Goal: Complete application form: Complete application form

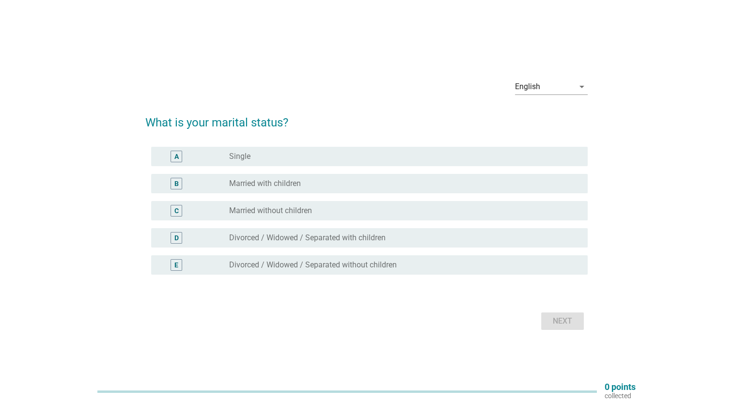
click at [282, 156] on div "radio_button_unchecked Single" at bounding box center [400, 157] width 343 height 10
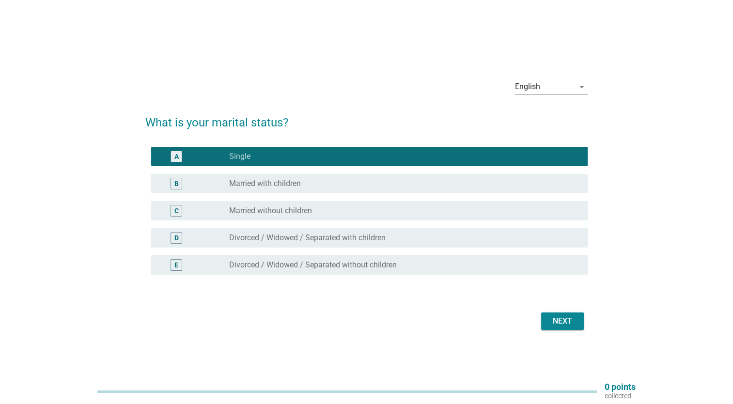
click at [552, 318] on div "Next" at bounding box center [562, 321] width 27 height 12
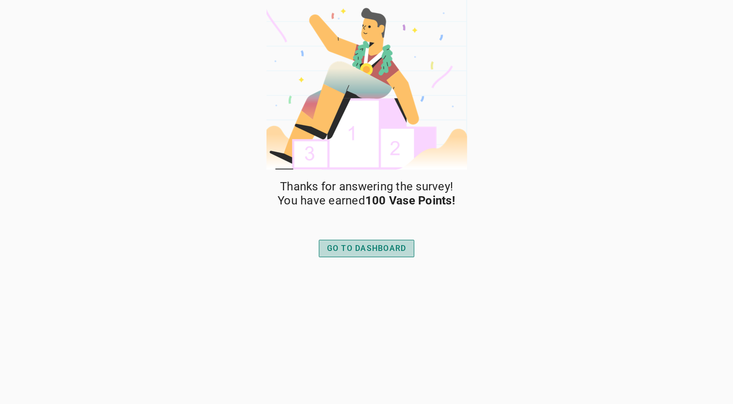
click at [358, 249] on div "GO TO DASHBOARD" at bounding box center [366, 249] width 79 height 12
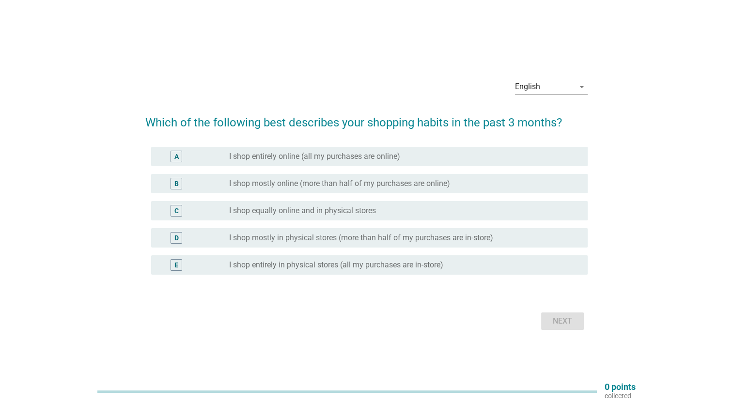
click at [393, 187] on label "I shop mostly online (more than half of my purchases are online)" at bounding box center [339, 184] width 221 height 10
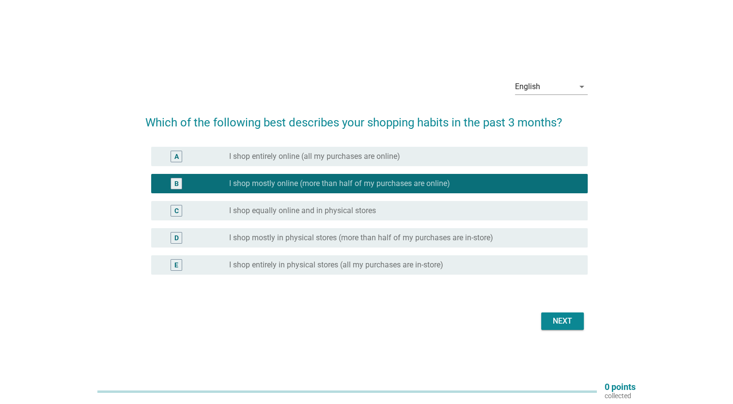
click at [565, 318] on div "Next" at bounding box center [562, 321] width 27 height 12
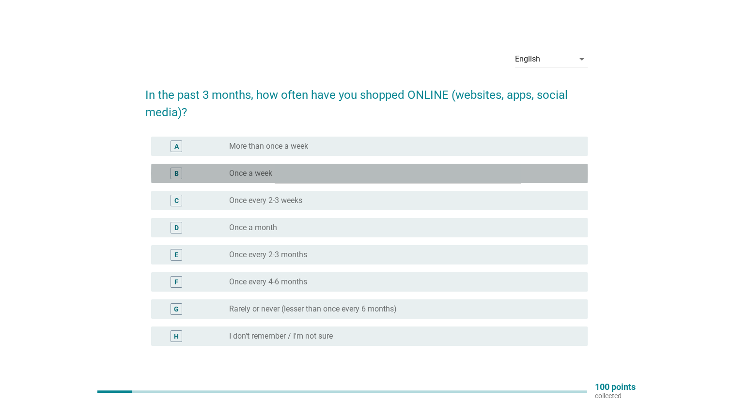
click at [297, 171] on div "radio_button_unchecked Once a week" at bounding box center [400, 174] width 343 height 10
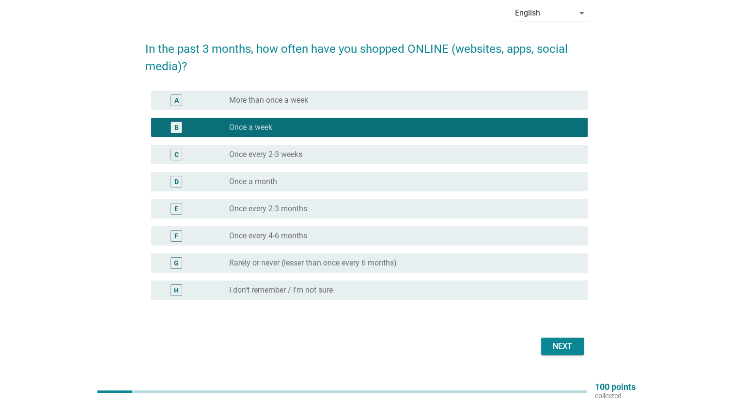
scroll to position [48, 0]
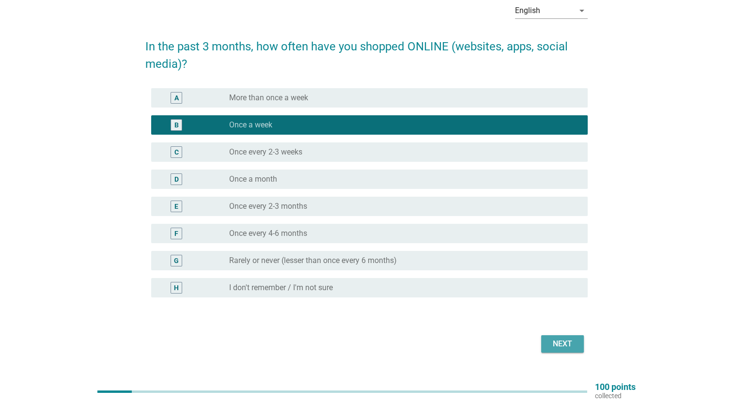
click at [556, 341] on div "Next" at bounding box center [562, 344] width 27 height 12
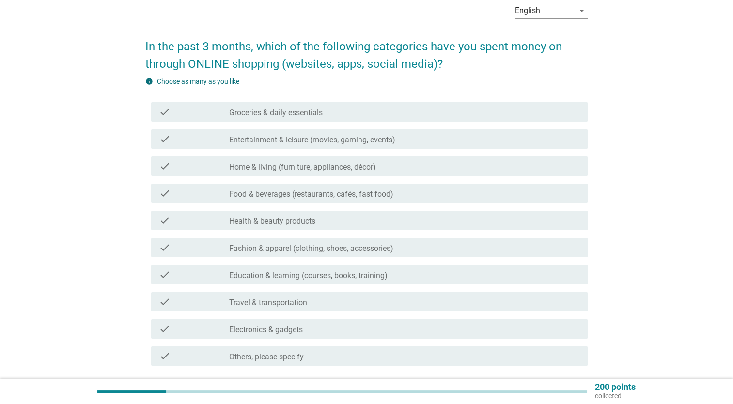
click at [360, 113] on div "check_box_outline_blank Groceries & daily essentials" at bounding box center [404, 112] width 351 height 12
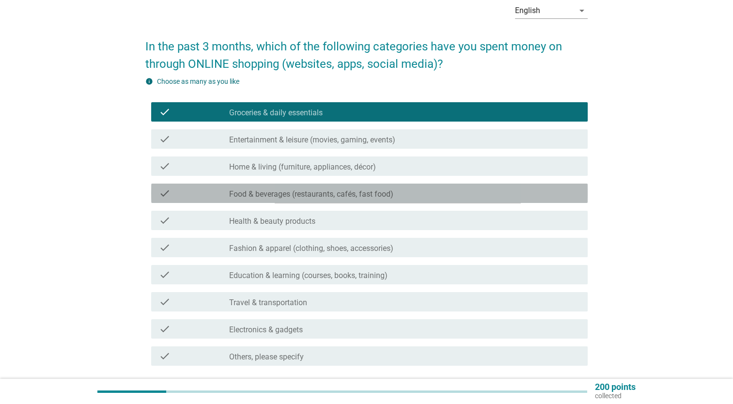
click at [434, 193] on div "check_box_outline_blank Food & beverages (restaurants, cafés, fast food)" at bounding box center [404, 193] width 351 height 12
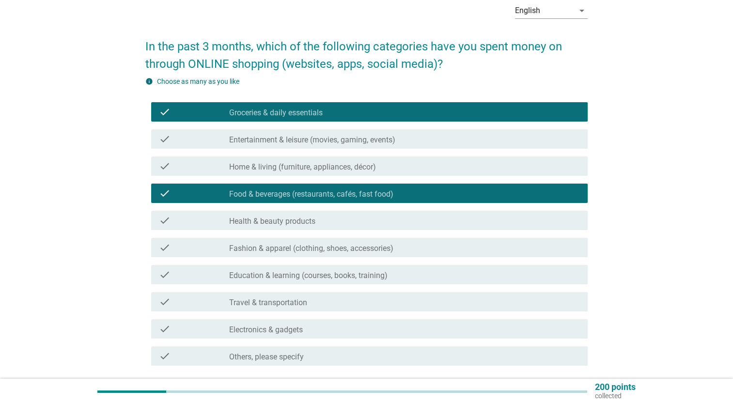
click at [434, 218] on div "check_box_outline_blank Health & beauty products" at bounding box center [404, 221] width 351 height 12
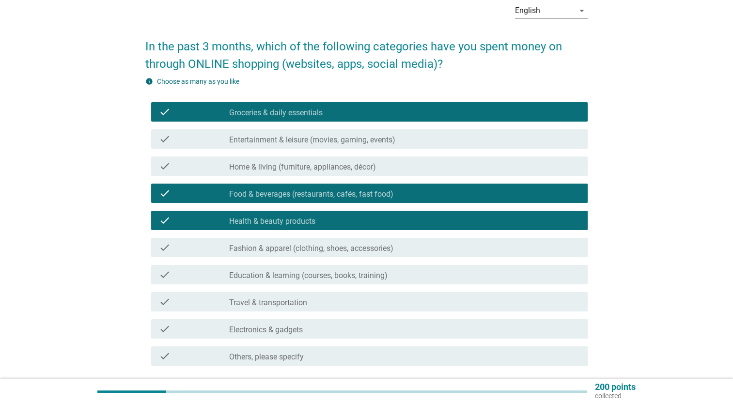
click at [450, 254] on div "check check_box_outline_blank Fashion & apparel (clothing, shoes, accessories)" at bounding box center [369, 247] width 437 height 19
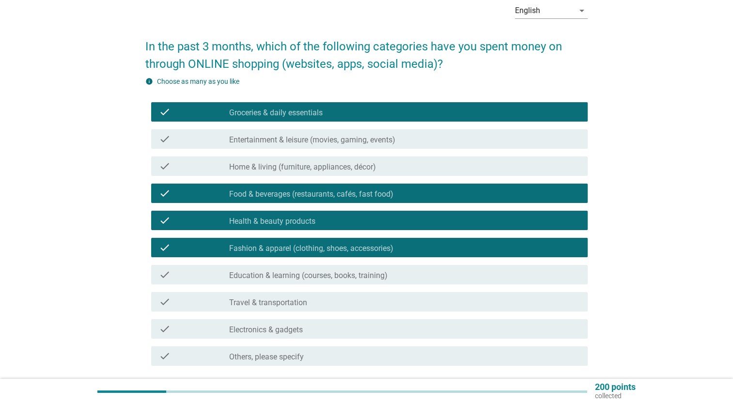
scroll to position [97, 0]
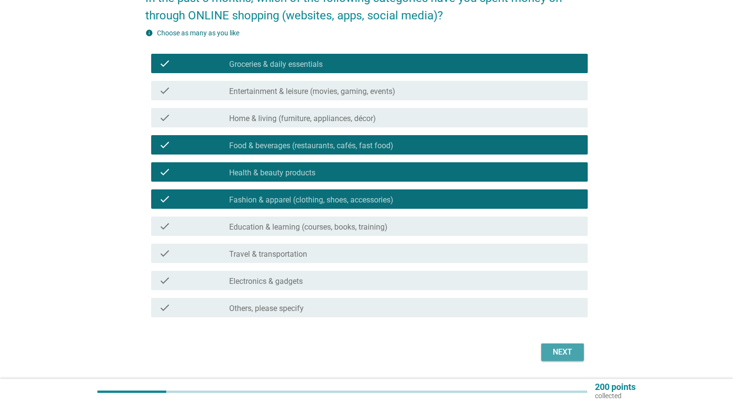
click at [563, 352] on div "Next" at bounding box center [562, 352] width 27 height 12
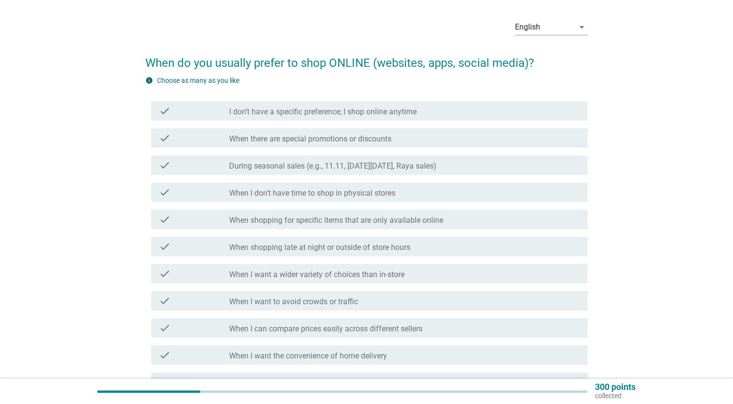
scroll to position [48, 0]
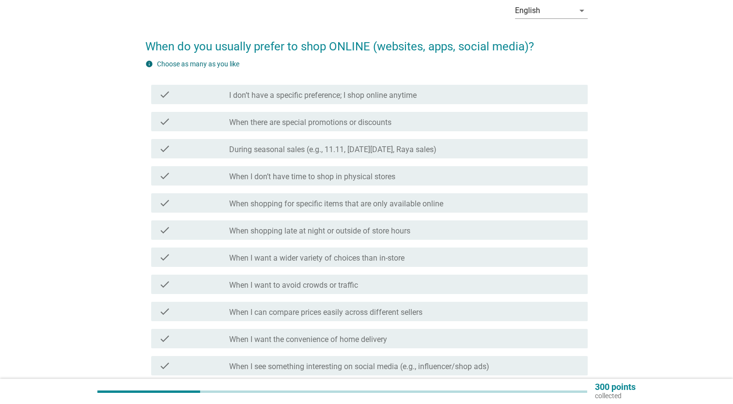
click at [439, 125] on div "check_box_outline_blank When there are special promotions or discounts" at bounding box center [404, 122] width 351 height 12
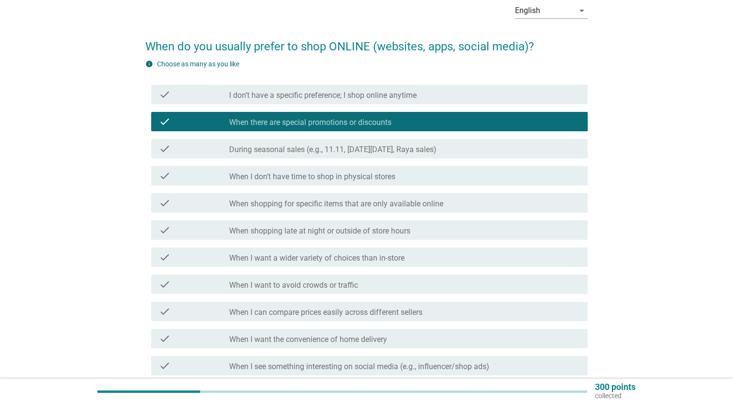
click at [470, 154] on div "check_box_outline_blank During seasonal sales (e.g., 11.11, Black Friday, Raya …" at bounding box center [404, 149] width 351 height 12
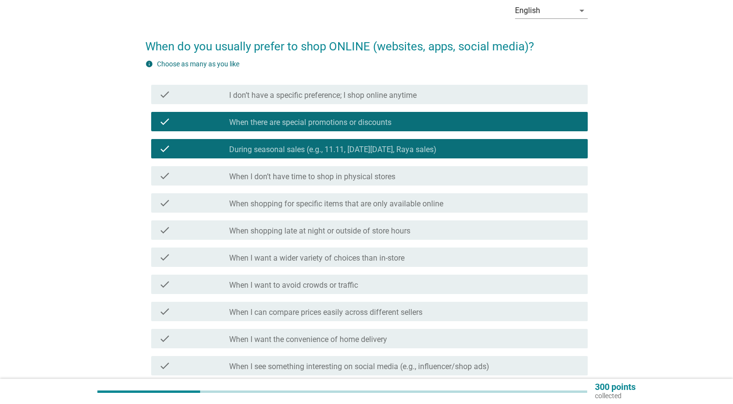
click at [445, 123] on div "check_box_outline_blank When there are special promotions or discounts" at bounding box center [404, 122] width 351 height 12
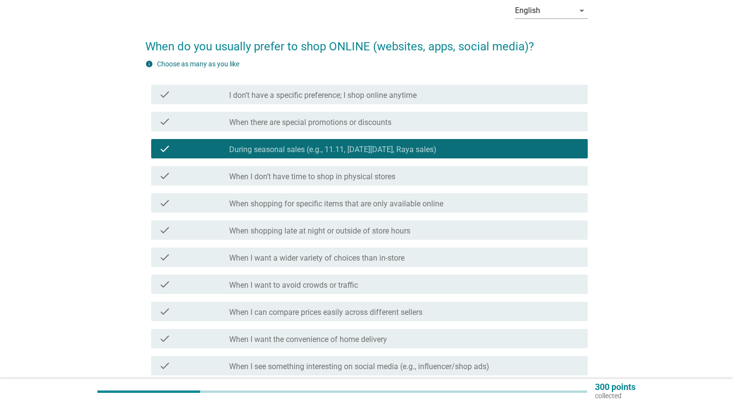
click at [409, 125] on div "check_box_outline_blank When there are special promotions or discounts" at bounding box center [404, 122] width 351 height 12
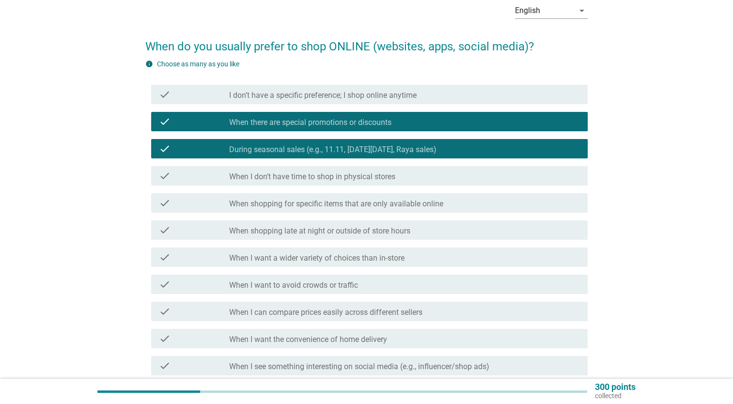
click at [428, 205] on label "When shopping for specific items that are only available online" at bounding box center [336, 204] width 214 height 10
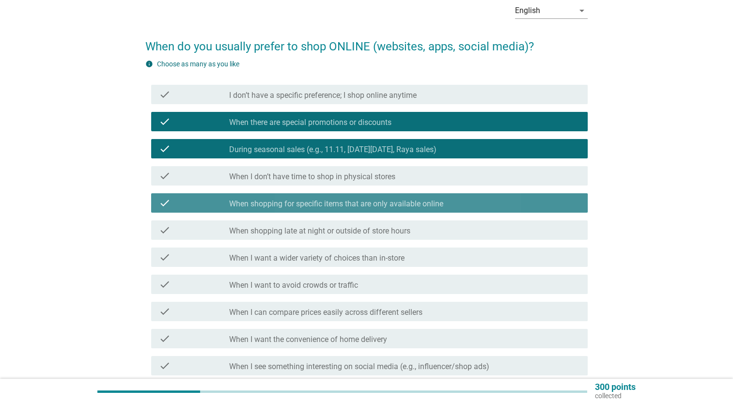
click at [445, 202] on div "check_box When shopping for specific items that are only available online" at bounding box center [404, 203] width 351 height 12
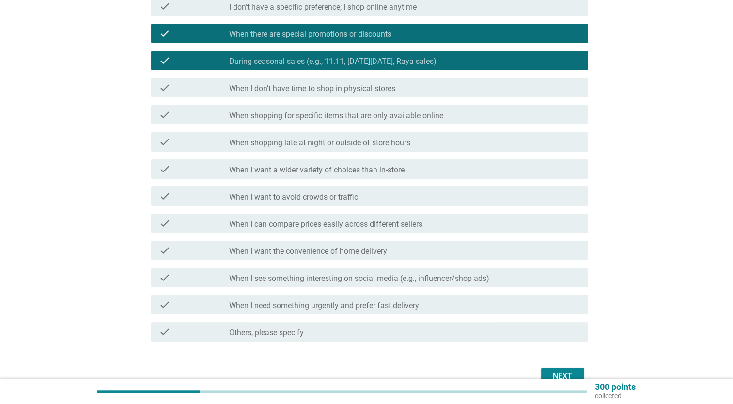
scroll to position [145, 0]
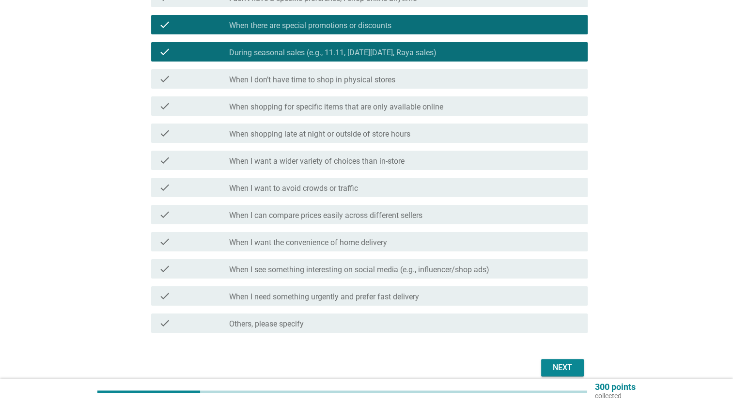
click at [422, 219] on label "When I can compare prices easily across different sellers" at bounding box center [325, 216] width 193 height 10
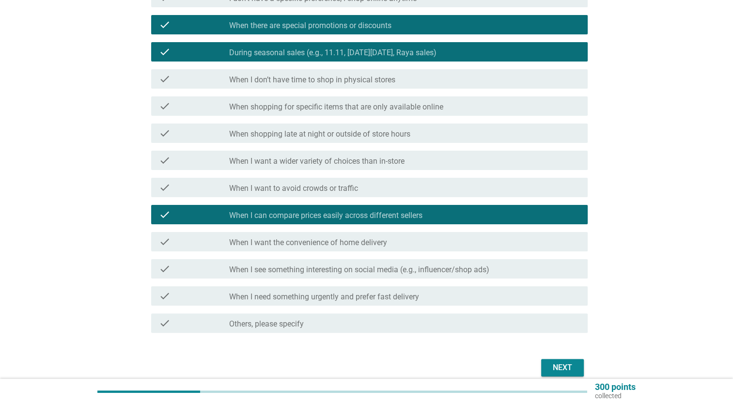
click at [499, 294] on div "check_box_outline_blank When I need something urgently and prefer fast delivery" at bounding box center [404, 296] width 351 height 12
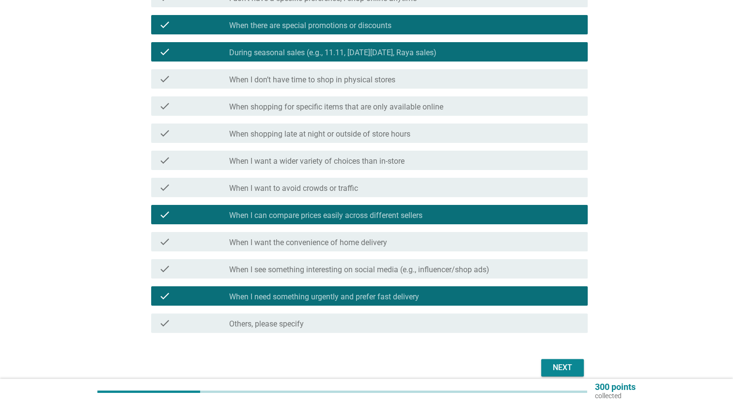
click at [567, 369] on div "Next" at bounding box center [562, 368] width 27 height 12
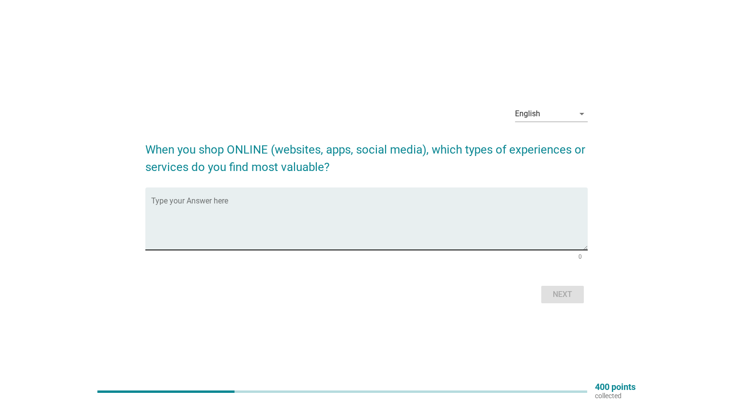
click at [300, 204] on textarea "Type your Answer here" at bounding box center [369, 224] width 437 height 51
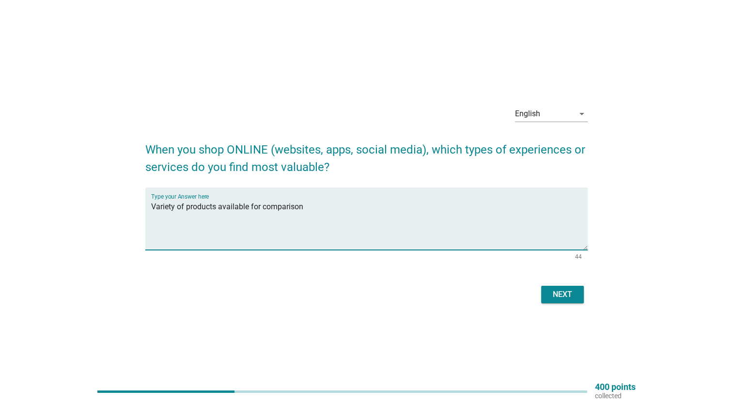
type textarea "Variety of products available for comparison"
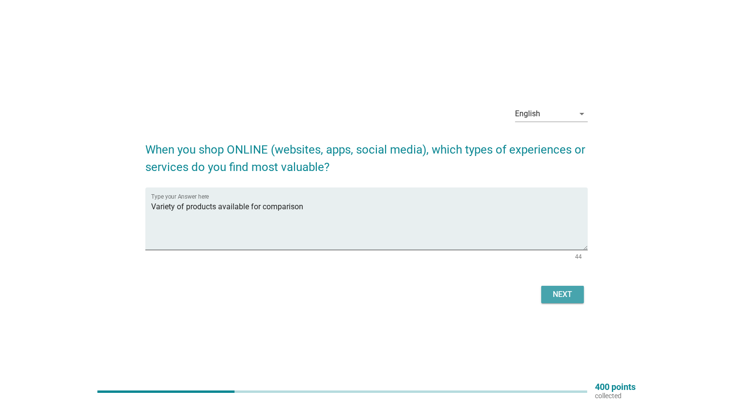
click at [553, 298] on div "Next" at bounding box center [562, 295] width 27 height 12
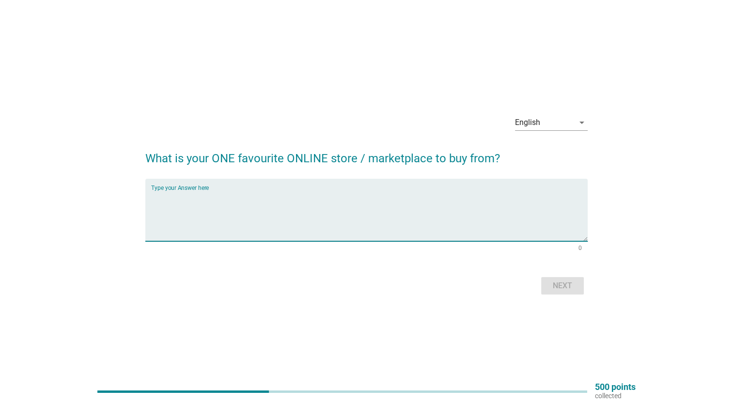
click at [179, 196] on textarea "Type your Answer here" at bounding box center [369, 215] width 437 height 51
type textarea "Lazada"
click at [552, 292] on button "Next" at bounding box center [562, 285] width 43 height 17
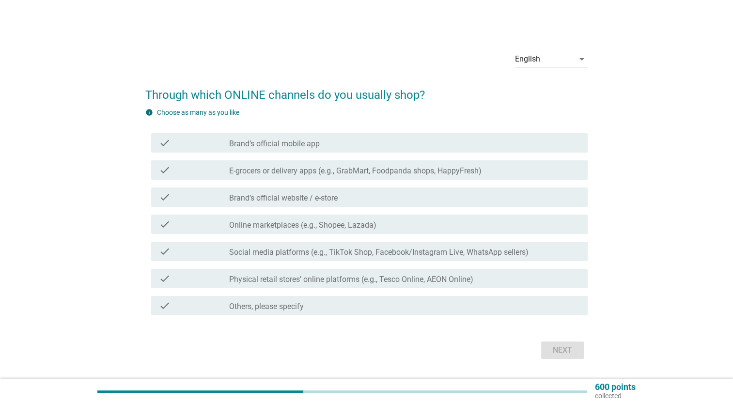
click at [347, 143] on div "check_box_outline_blank Brand’s official mobile app" at bounding box center [404, 143] width 351 height 12
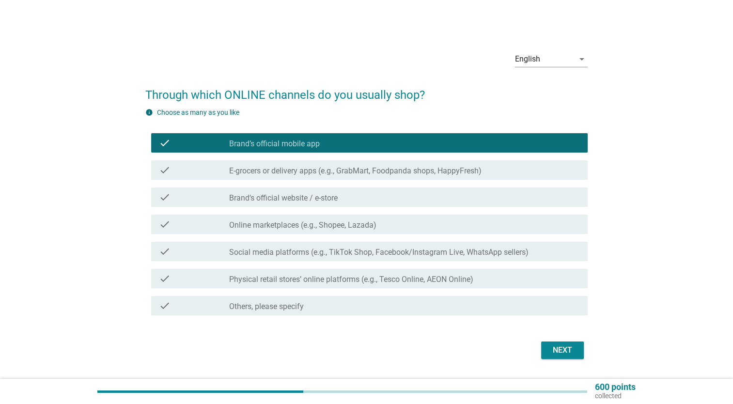
click at [374, 201] on div "check_box_outline_blank Brand’s official website / e-store" at bounding box center [404, 197] width 351 height 12
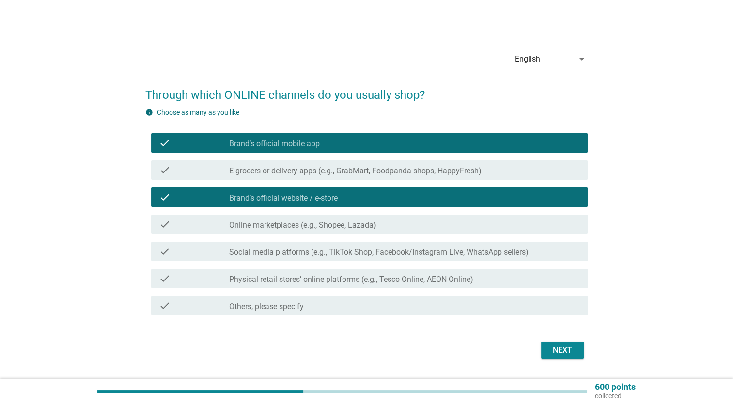
click at [405, 228] on div "check_box_outline_blank Online marketplaces (e.g., Shopee, Lazada)" at bounding box center [404, 224] width 351 height 12
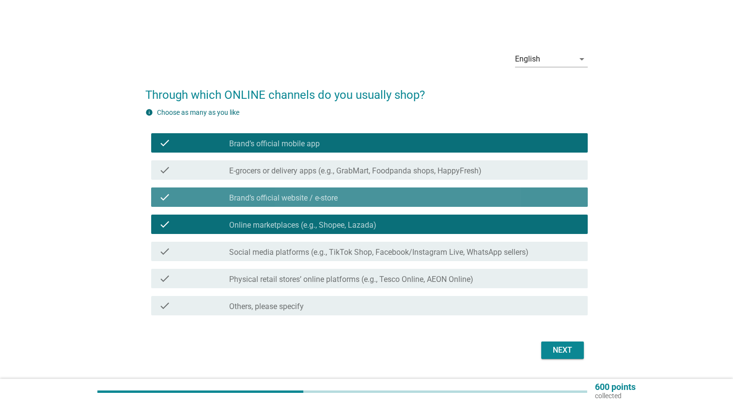
click at [397, 202] on div "check_box_outline_blank Brand’s official website / e-store" at bounding box center [404, 197] width 351 height 12
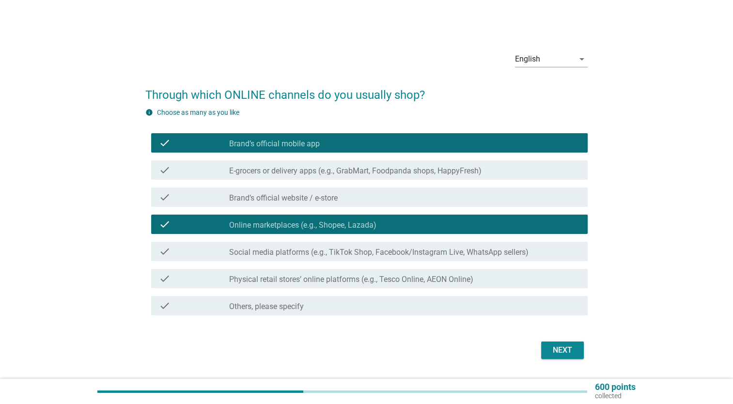
click at [571, 349] on div "Next" at bounding box center [562, 350] width 27 height 12
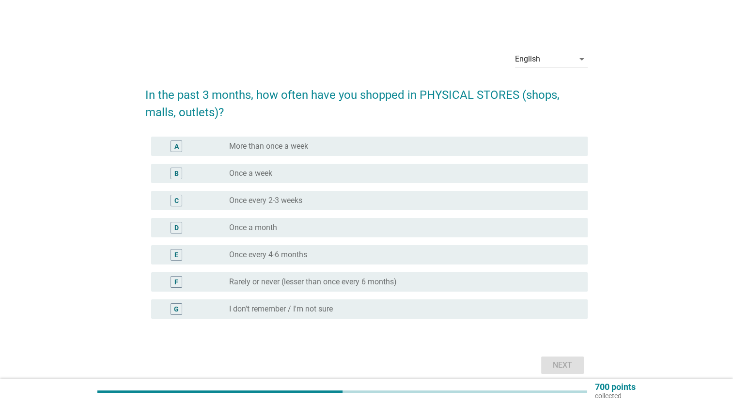
click at [309, 175] on div "radio_button_unchecked Once a week" at bounding box center [400, 174] width 343 height 10
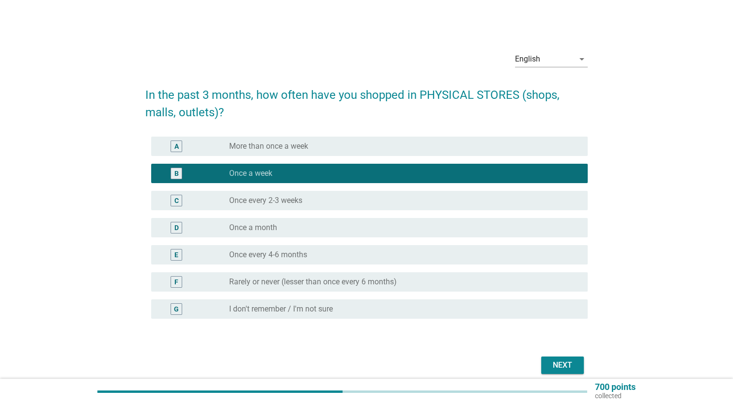
click at [562, 363] on div "Next" at bounding box center [562, 365] width 27 height 12
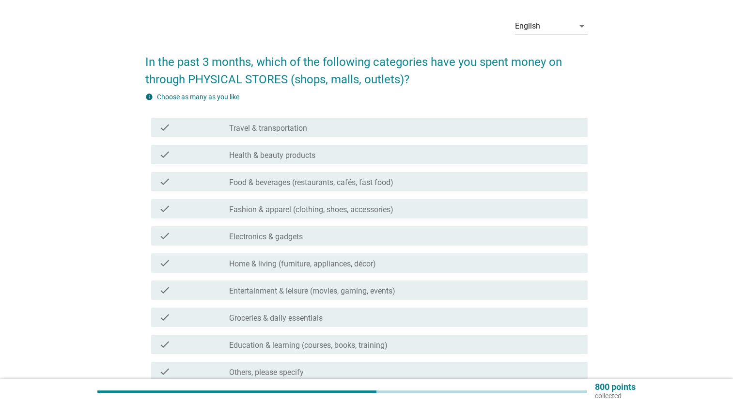
scroll to position [48, 0]
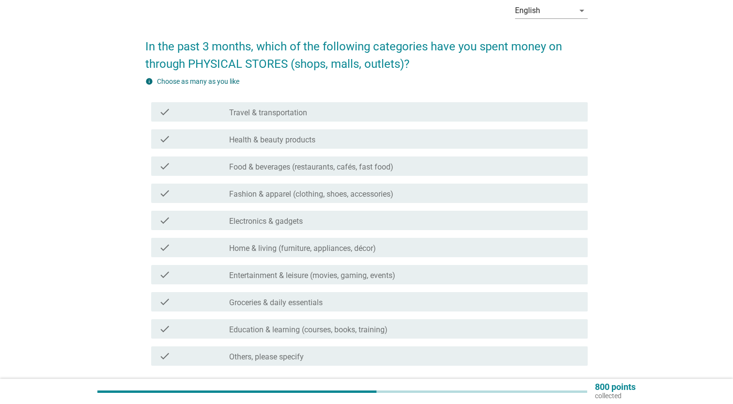
click at [343, 140] on div "check_box_outline_blank Health & beauty products" at bounding box center [404, 139] width 351 height 12
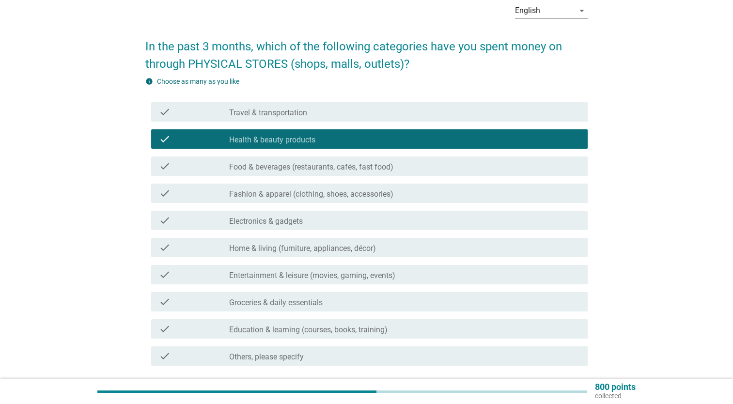
click at [399, 166] on div "check_box_outline_blank Food & beverages (restaurants, cafés, fast food)" at bounding box center [404, 166] width 351 height 12
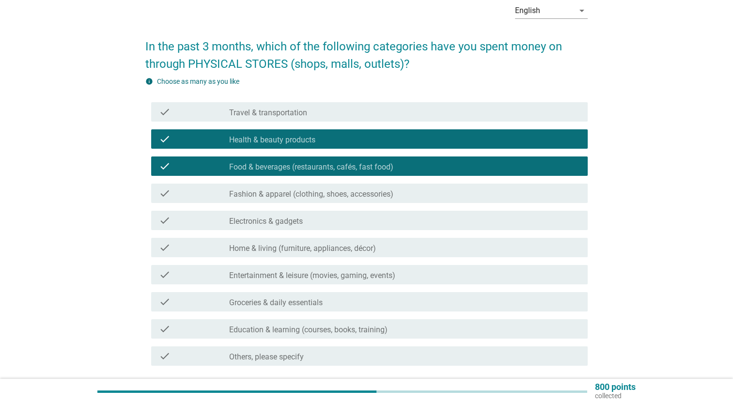
click at [430, 198] on div "check_box_outline_blank Fashion & apparel (clothing, shoes, accessories)" at bounding box center [404, 193] width 351 height 12
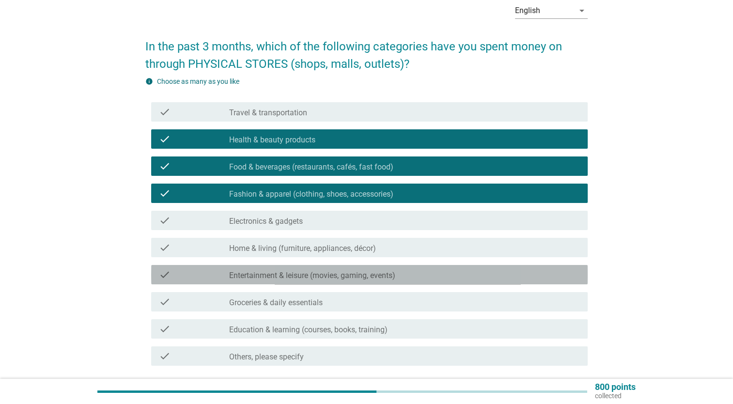
click at [416, 269] on div "check_box_outline_blank Entertainment & leisure (movies, gaming, events)" at bounding box center [404, 275] width 351 height 12
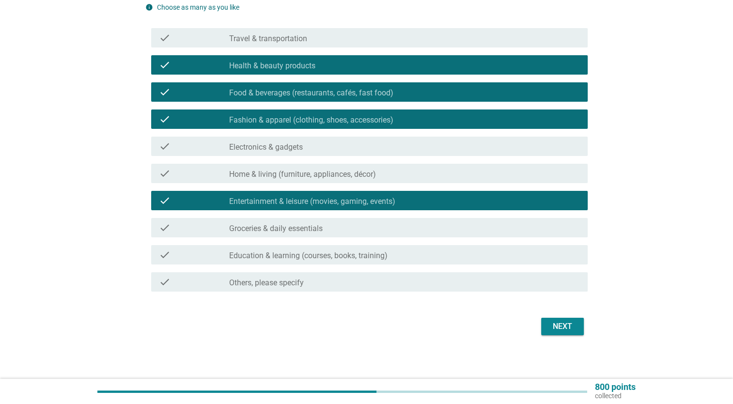
scroll to position [125, 0]
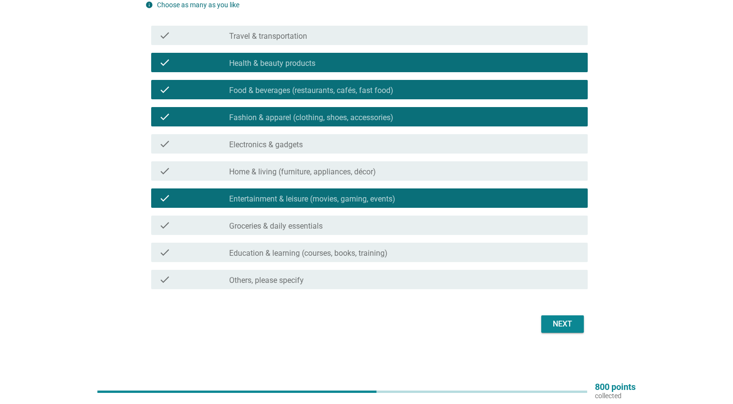
click at [341, 225] on div "check_box_outline_blank Groceries & daily essentials" at bounding box center [404, 225] width 351 height 12
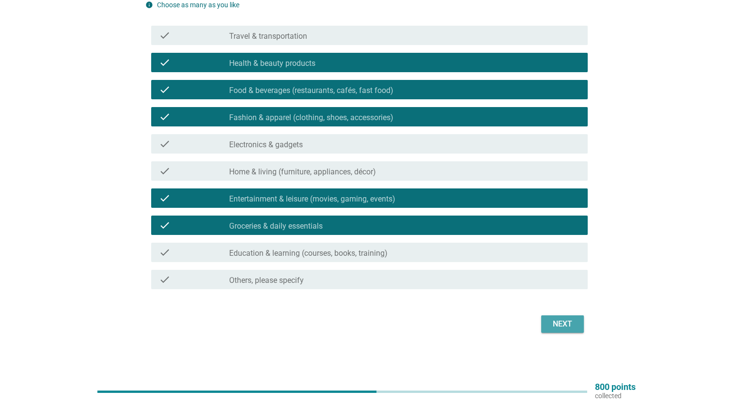
click at [560, 327] on div "Next" at bounding box center [562, 324] width 27 height 12
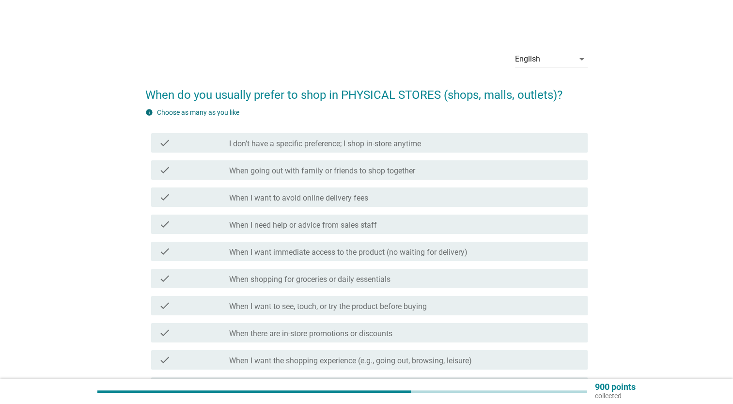
click at [392, 142] on label "I don’t have a specific preference; I shop in-store anytime" at bounding box center [325, 144] width 192 height 10
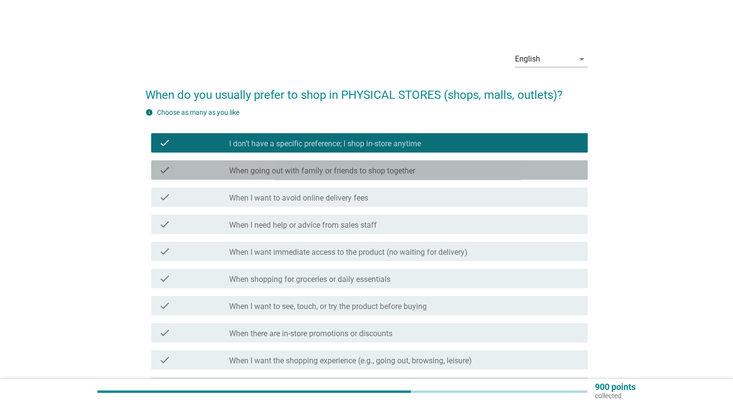
click at [405, 171] on label "When going out with family or friends to shop together" at bounding box center [322, 171] width 186 height 10
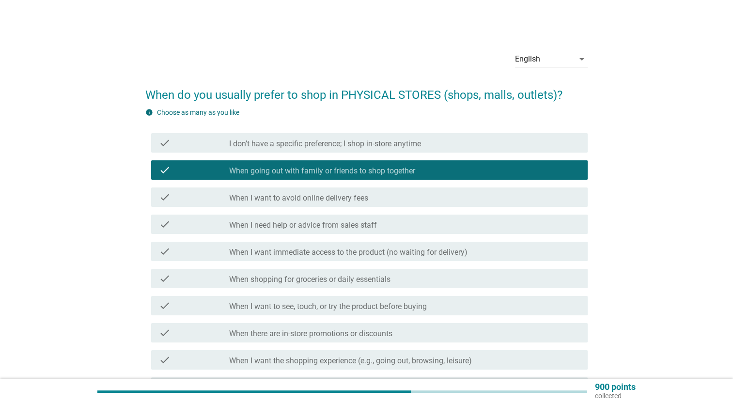
click at [426, 144] on div "check_box I don’t have a specific preference; I shop in-store anytime" at bounding box center [404, 143] width 351 height 12
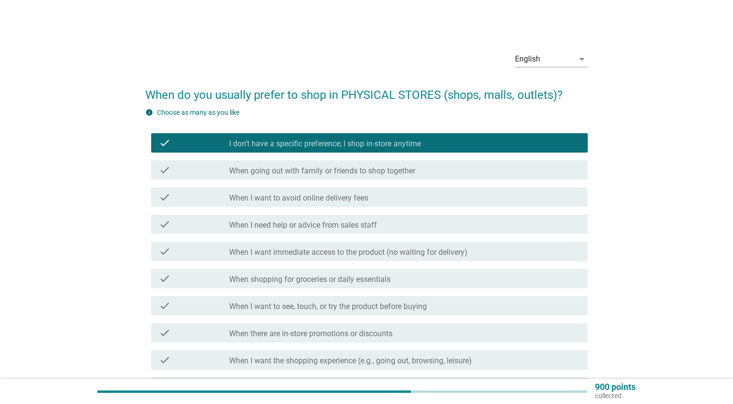
click at [441, 170] on div "check_box When going out with family or friends to shop together" at bounding box center [404, 170] width 351 height 12
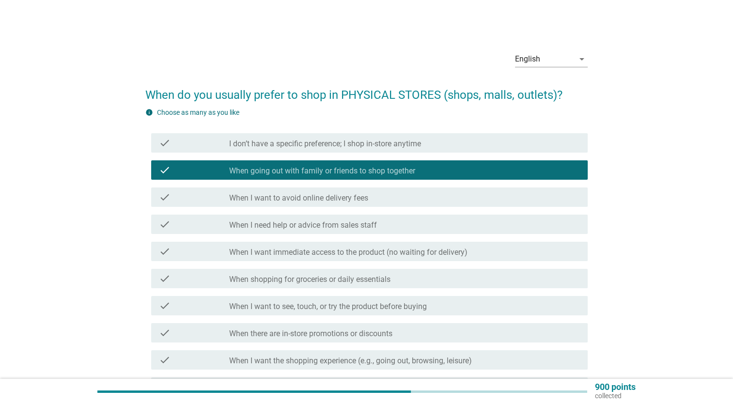
click at [437, 193] on div "check_box_outline_blank When I want to avoid online delivery fees" at bounding box center [404, 197] width 351 height 12
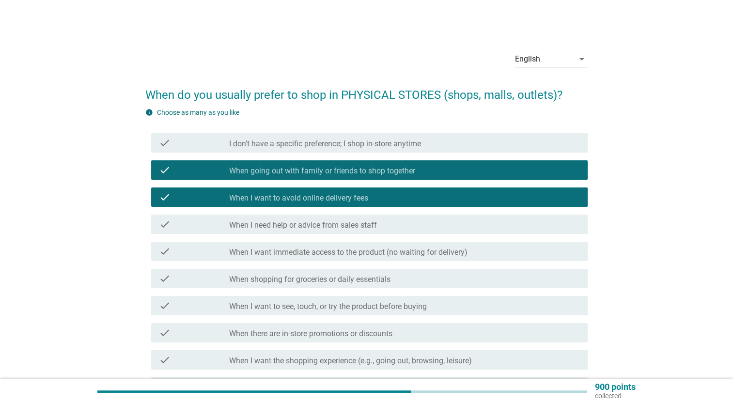
click at [439, 200] on div "check_box_outline_blank When I want to avoid online delivery fees" at bounding box center [404, 197] width 351 height 12
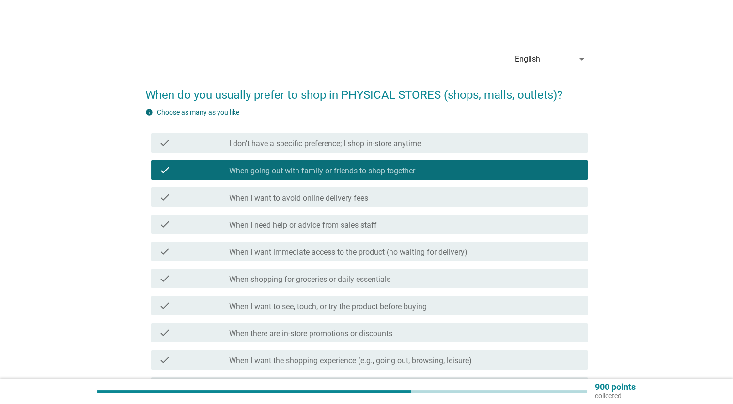
click at [448, 229] on div "check_box_outline_blank When I need help or advice from sales staff" at bounding box center [404, 224] width 351 height 12
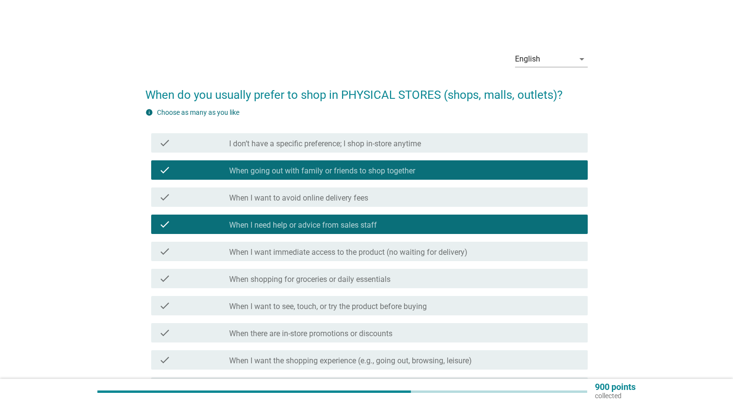
scroll to position [48, 0]
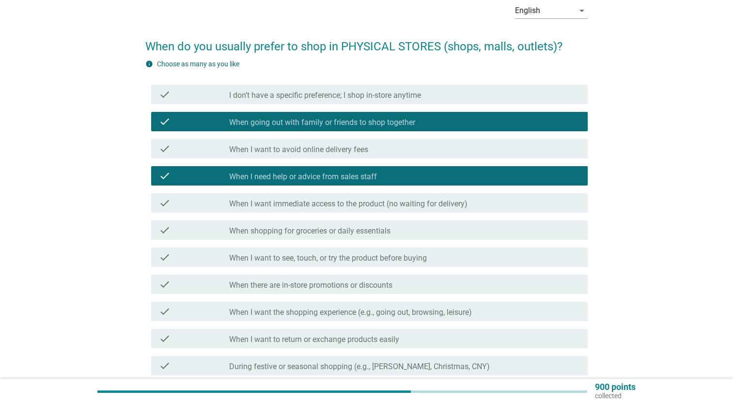
click at [432, 205] on label "When I want immediate access to the product (no waiting for delivery)" at bounding box center [348, 204] width 238 height 10
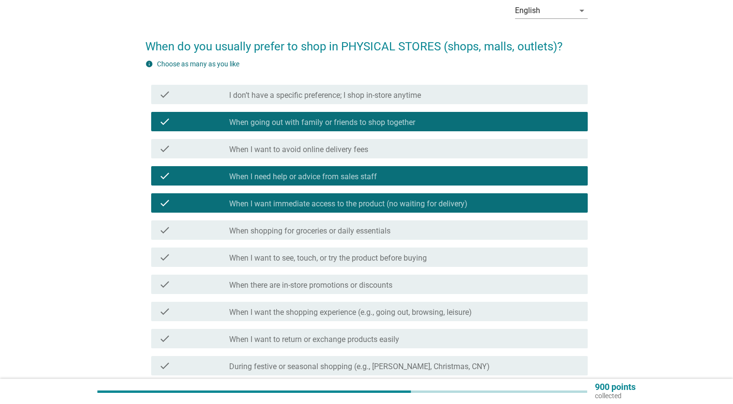
click at [440, 231] on div "check_box_outline_blank When shopping for groceries or daily essentials" at bounding box center [404, 230] width 351 height 12
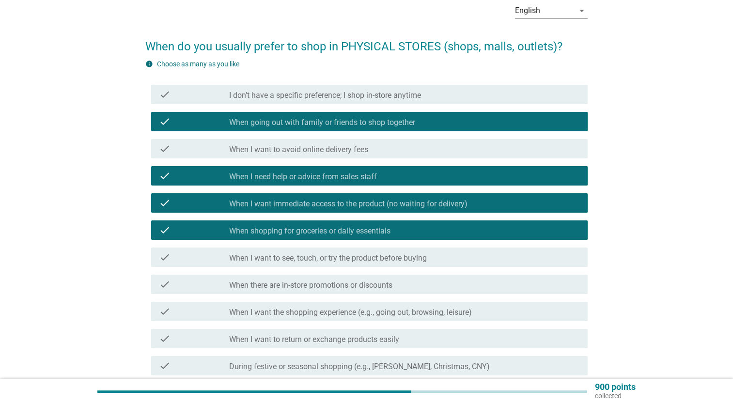
click at [451, 263] on div "check_box_outline_blank When I want to see, touch, or try the product before bu…" at bounding box center [404, 257] width 351 height 12
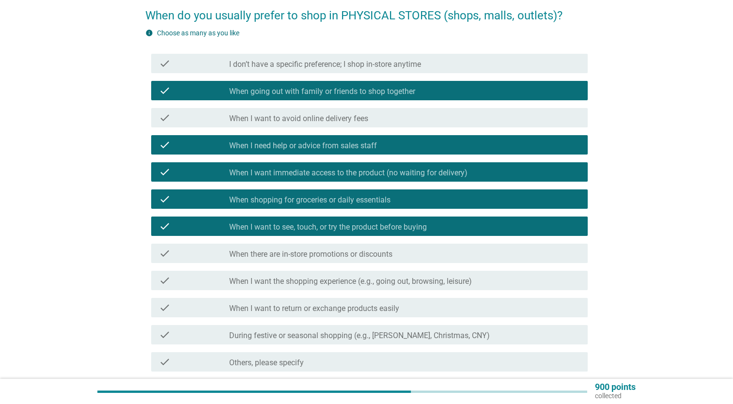
scroll to position [97, 0]
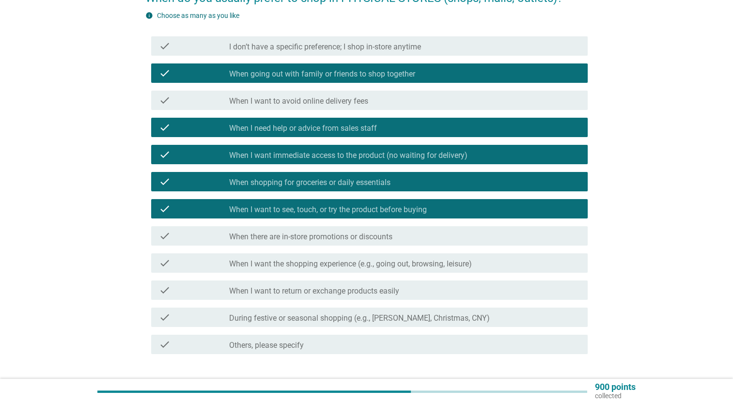
click at [451, 269] on div "check check_box_outline_blank When I want the shopping experience (e.g., going …" at bounding box center [369, 262] width 437 height 19
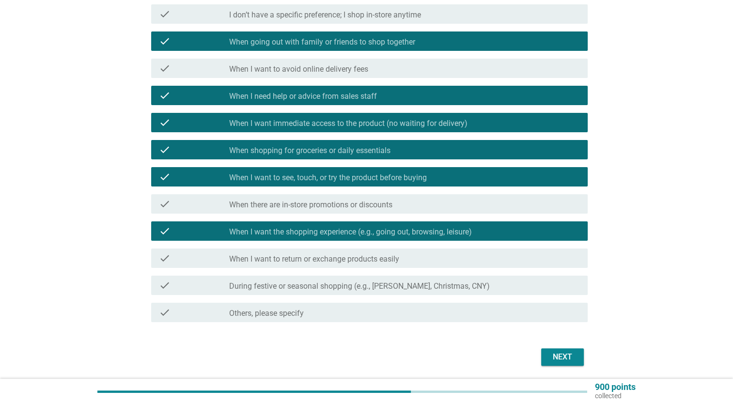
scroll to position [145, 0]
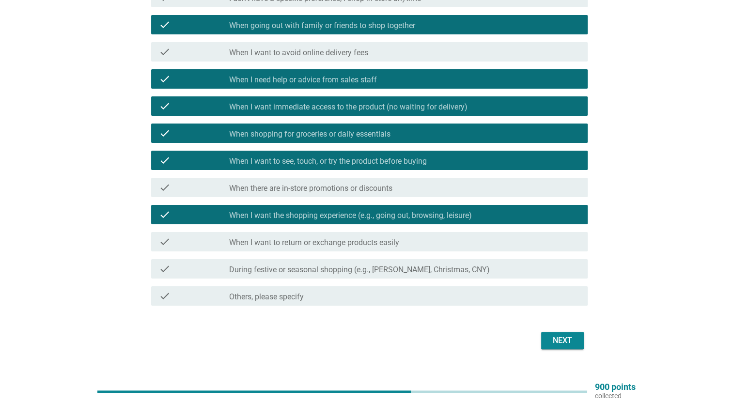
click at [563, 341] on div "Next" at bounding box center [562, 341] width 27 height 12
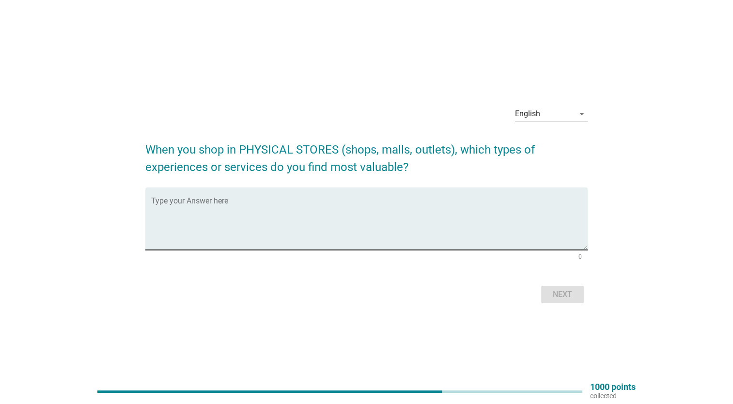
click at [250, 199] on textarea "Type your Answer here" at bounding box center [369, 224] width 437 height 51
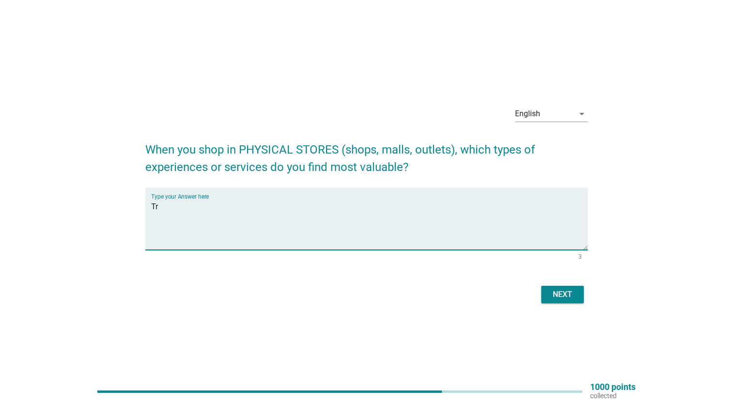
type textarea "T"
type textarea "Seeing and trying the product eg clothing"
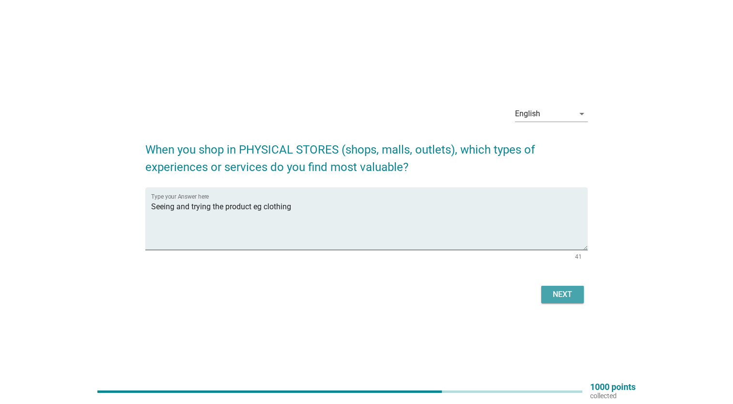
click at [562, 297] on div "Next" at bounding box center [562, 295] width 27 height 12
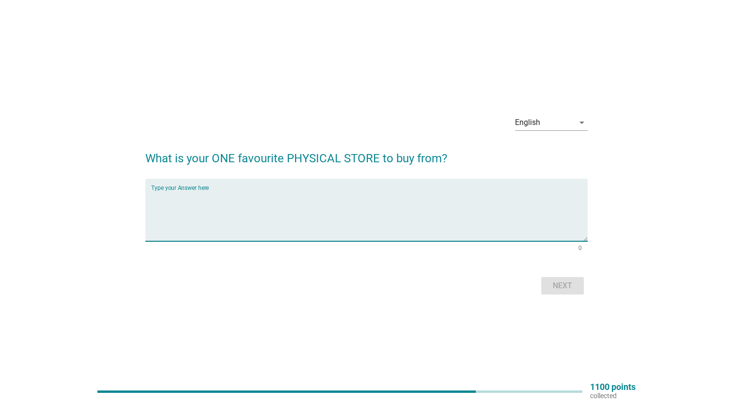
click at [217, 190] on textarea "Type your Answer here" at bounding box center [369, 215] width 437 height 51
type textarea "Uniqlo"
click at [561, 282] on div "Next" at bounding box center [562, 286] width 27 height 12
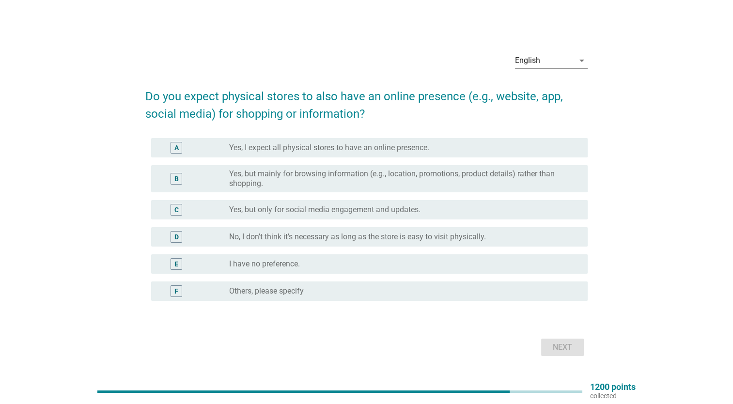
click at [378, 149] on label "Yes, I expect all physical stores to have an online presence." at bounding box center [329, 148] width 200 height 10
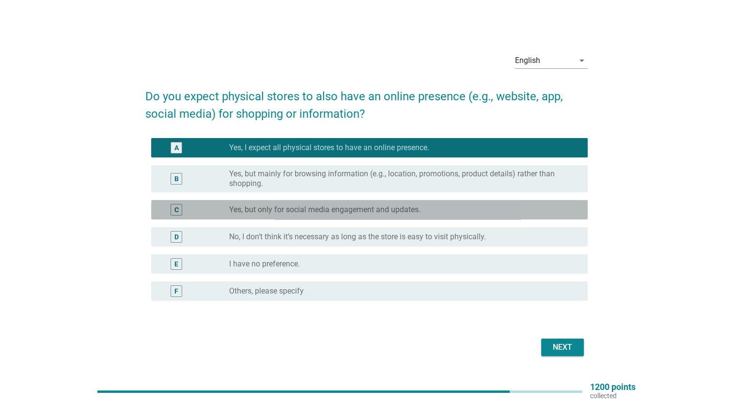
click at [324, 210] on label "Yes, but only for social media engagement and updates." at bounding box center [324, 210] width 191 height 10
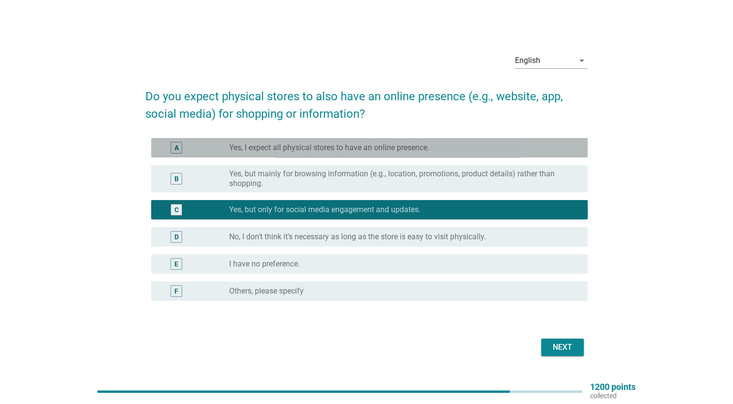
click at [341, 149] on label "Yes, I expect all physical stores to have an online presence." at bounding box center [329, 148] width 200 height 10
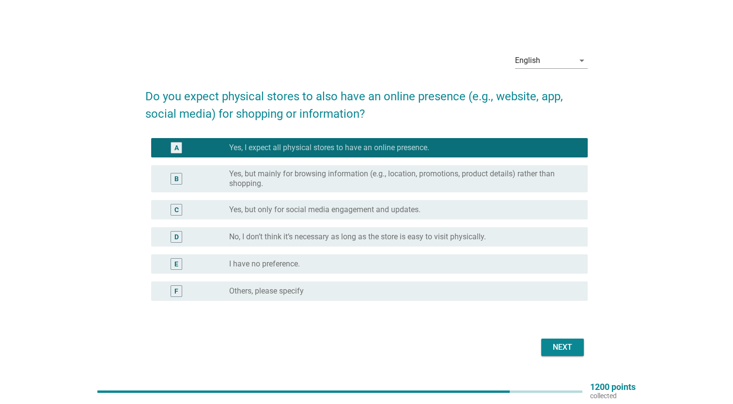
click at [546, 347] on button "Next" at bounding box center [562, 347] width 43 height 17
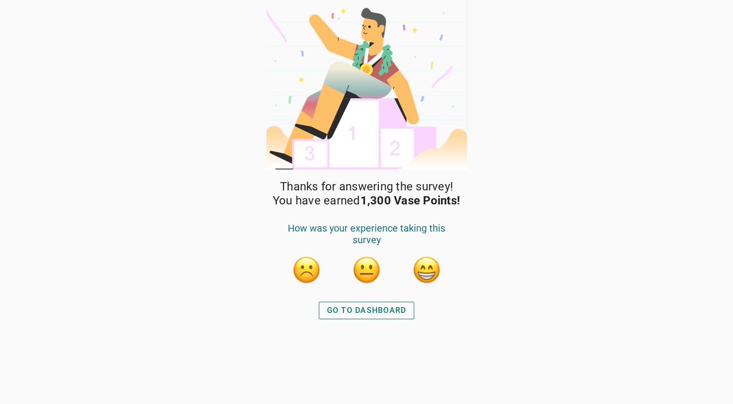
click at [371, 312] on div "GO TO DASHBOARD" at bounding box center [366, 311] width 79 height 12
click at [363, 305] on div "GO TO DASHBOARD" at bounding box center [366, 311] width 79 height 12
click at [375, 305] on div "GO TO DASHBOARD" at bounding box center [366, 311] width 79 height 12
click at [427, 274] on button "button" at bounding box center [426, 269] width 29 height 29
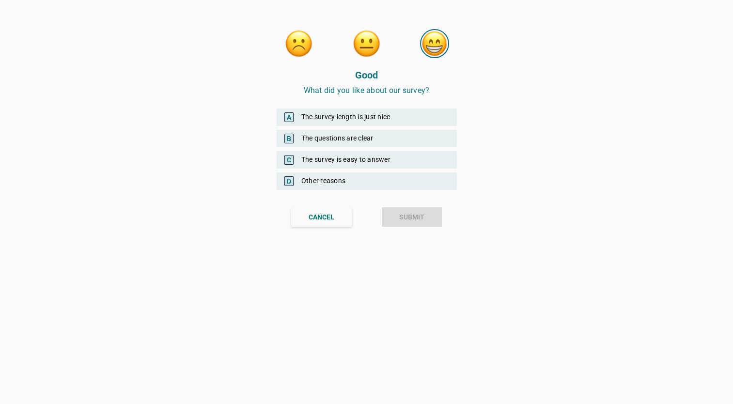
click at [396, 120] on div "A The survey length is just nice" at bounding box center [367, 117] width 180 height 17
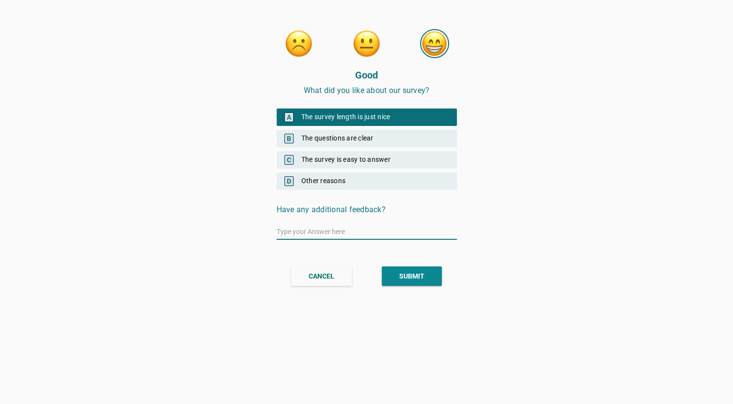
click at [393, 144] on div "B The questions are clear" at bounding box center [367, 138] width 180 height 17
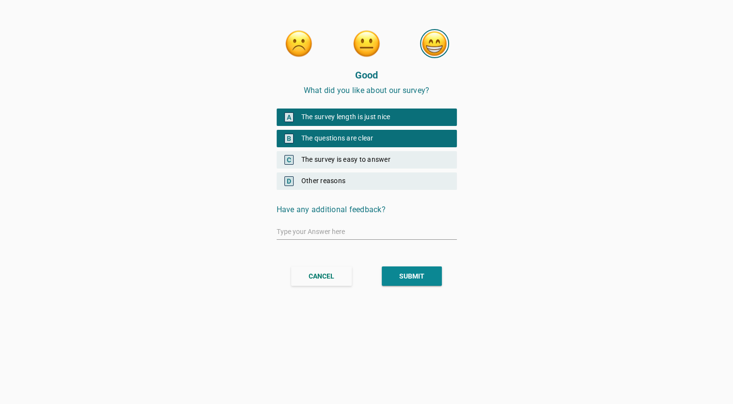
click at [409, 162] on div "C The survey is easy to answer" at bounding box center [367, 159] width 180 height 17
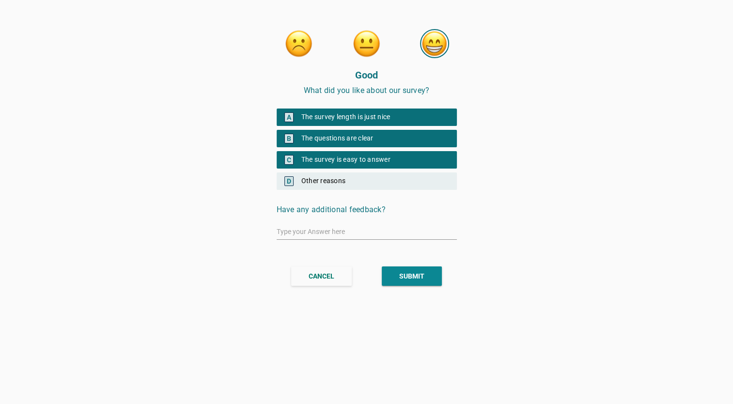
click at [409, 278] on div "SUBMIT" at bounding box center [411, 276] width 25 height 10
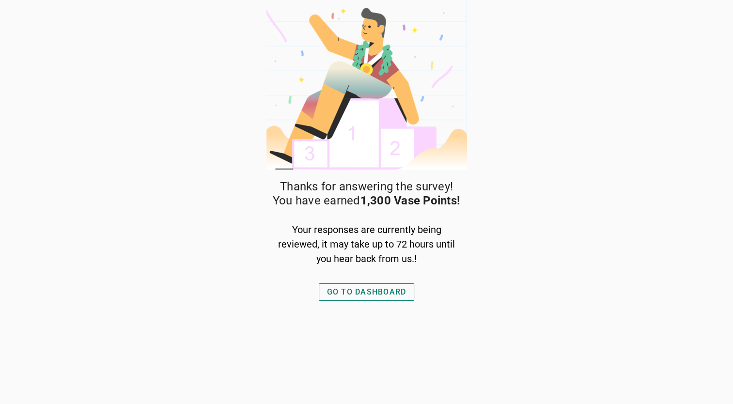
click at [382, 293] on div "GO TO DASHBOARD" at bounding box center [366, 292] width 79 height 12
